Goal: Task Accomplishment & Management: Use online tool/utility

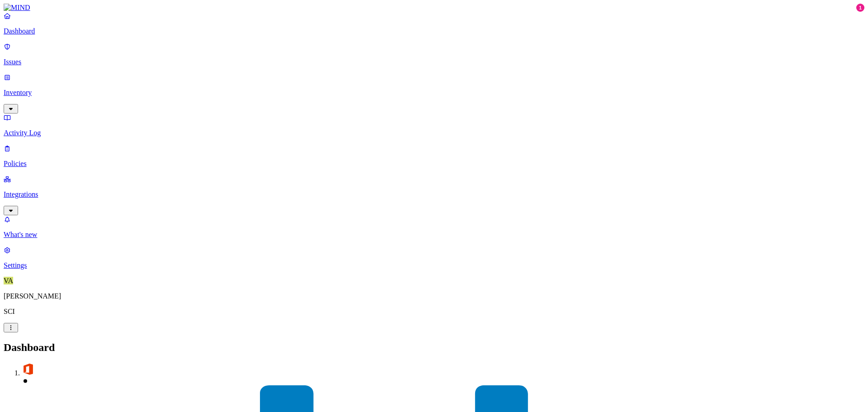
click at [45, 58] on p "Issues" at bounding box center [434, 62] width 861 height 8
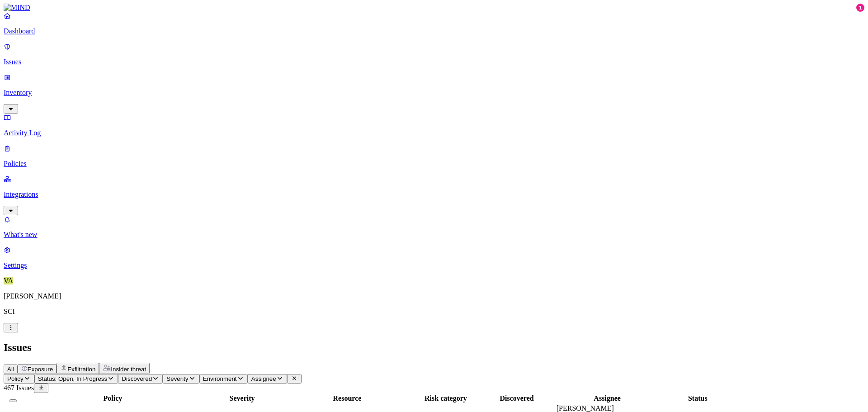
click at [124, 411] on span "Resource shared with external user" at bounding box center [73, 420] width 101 height 8
